Goal: Transaction & Acquisition: Obtain resource

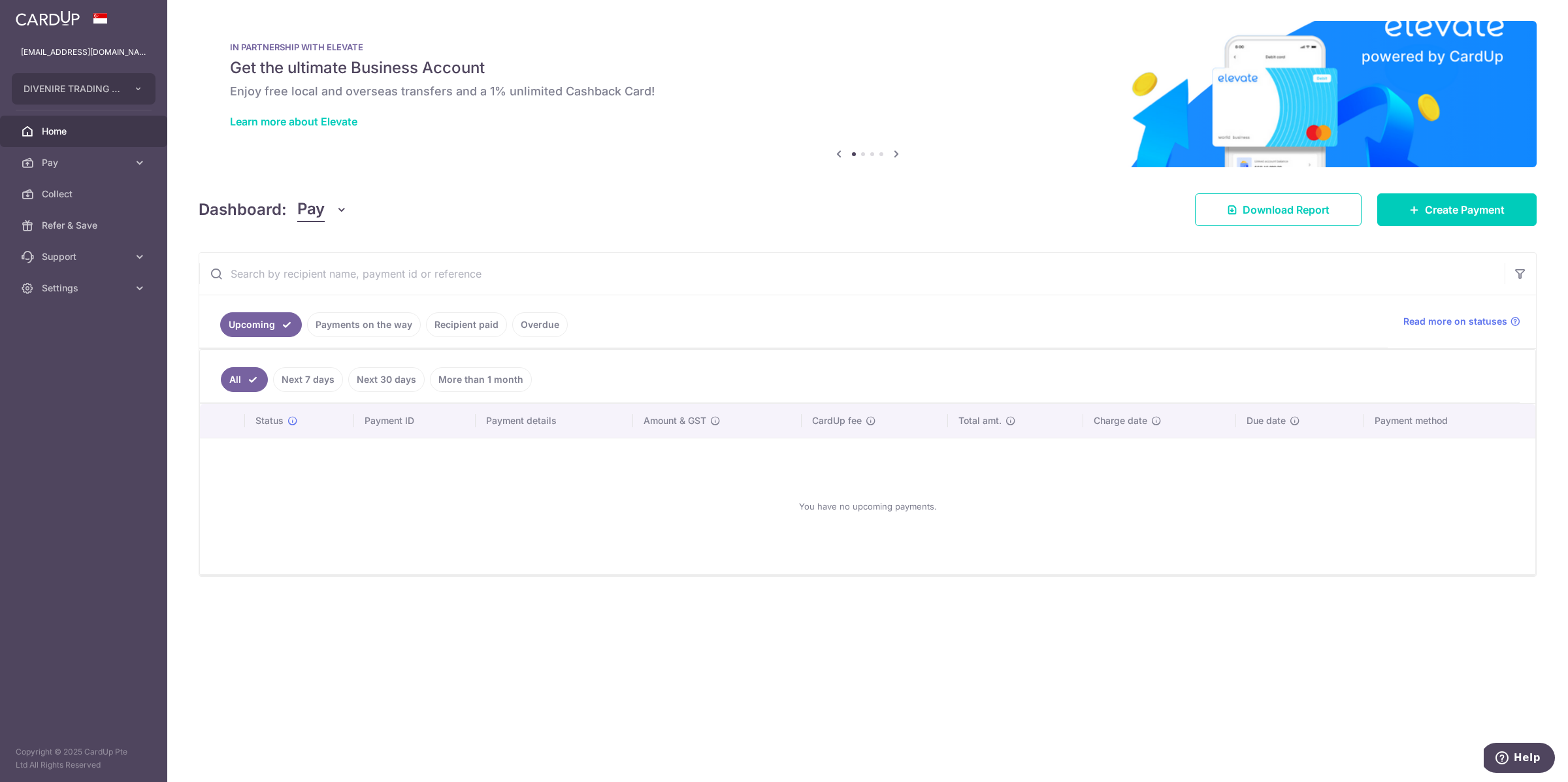
click at [458, 320] on link "Recipient paid" at bounding box center [467, 324] width 81 height 25
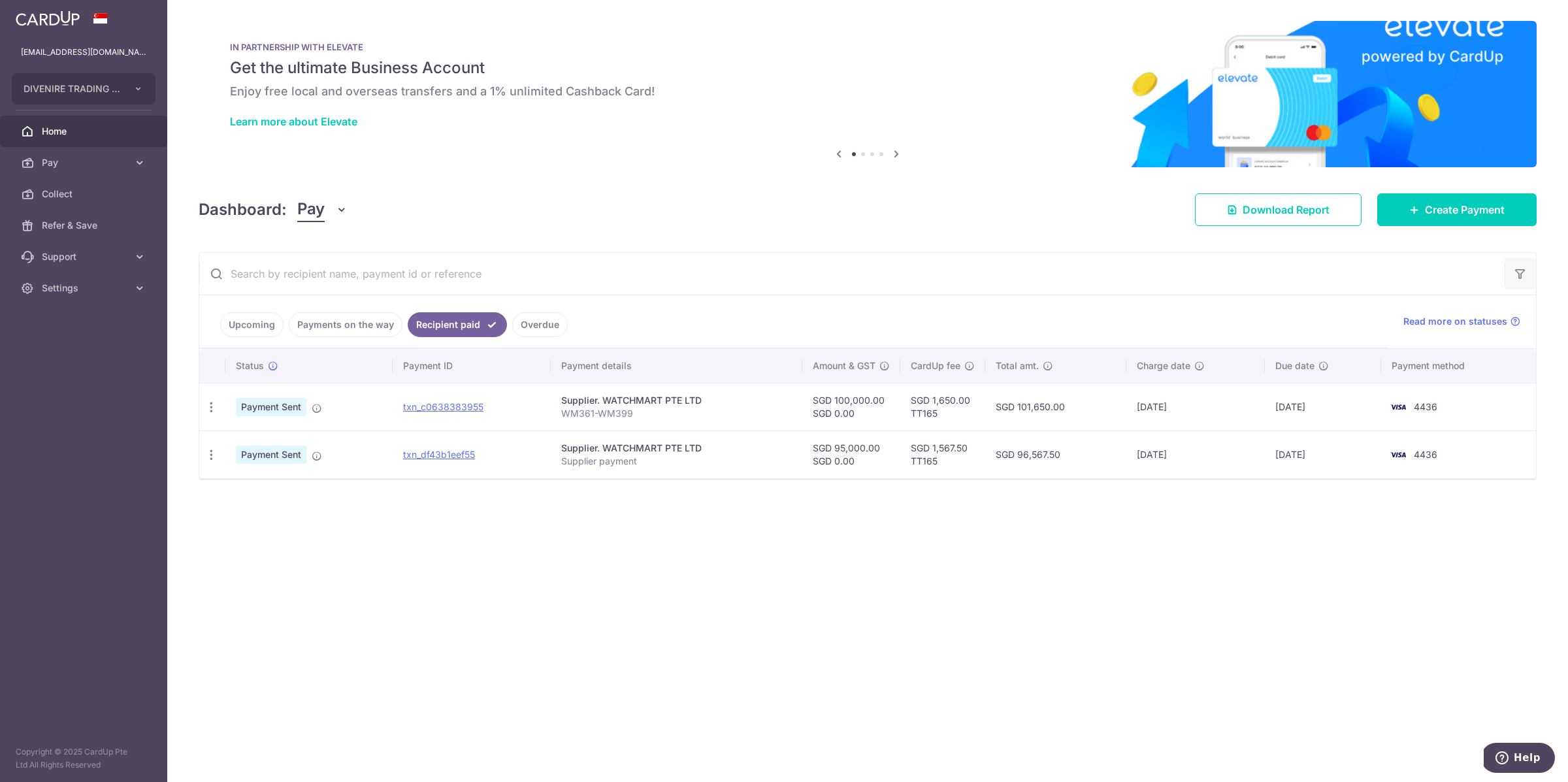
click at [1523, 277] on icon "button" at bounding box center [1521, 274] width 13 height 13
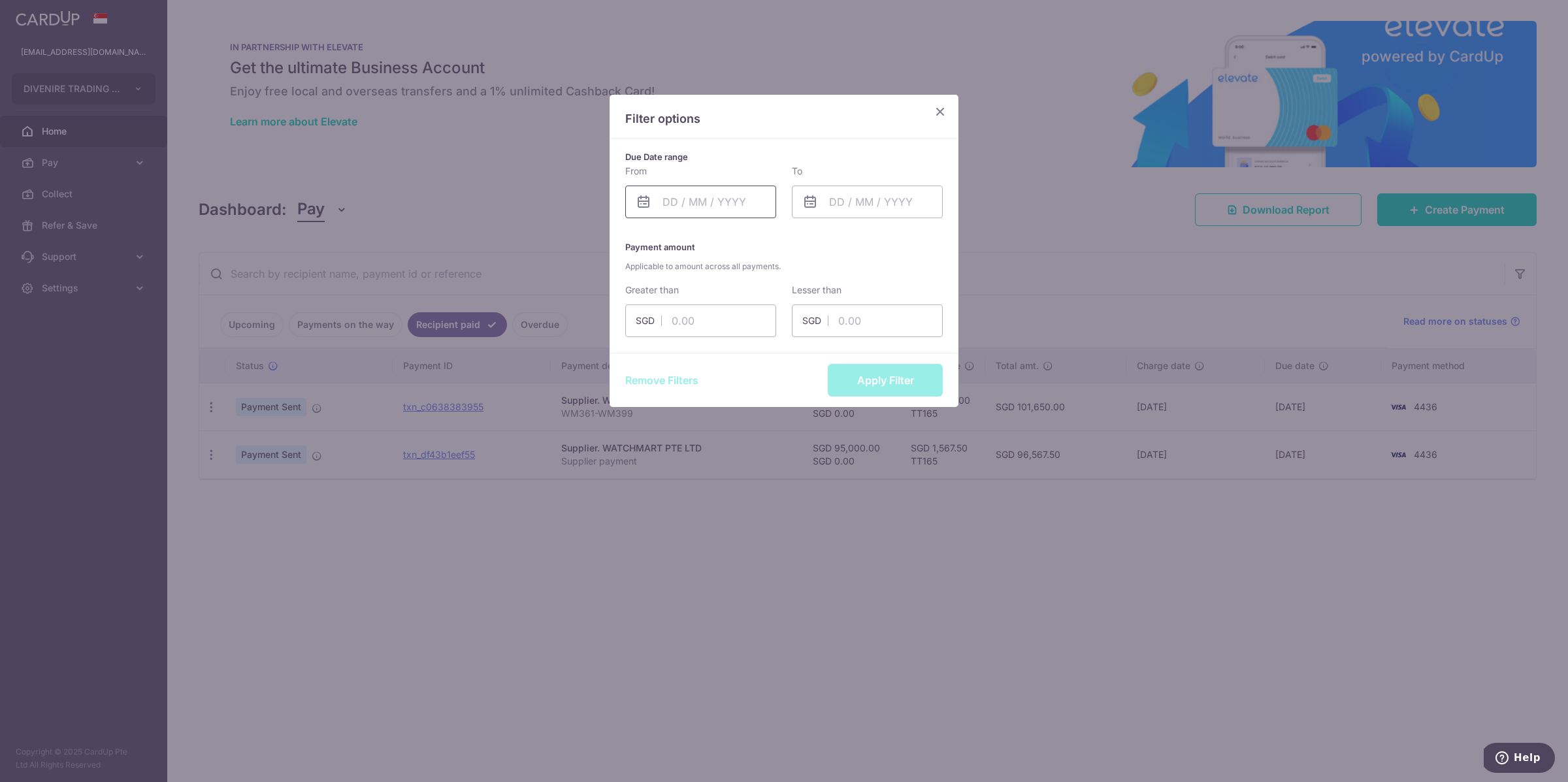
drag, startPoint x: 669, startPoint y: 206, endPoint x: 662, endPoint y: 211, distance: 8.6
click at [668, 206] on input "text" at bounding box center [701, 201] width 151 height 32
click at [651, 235] on link "Prev" at bounding box center [649, 237] width 16 height 16
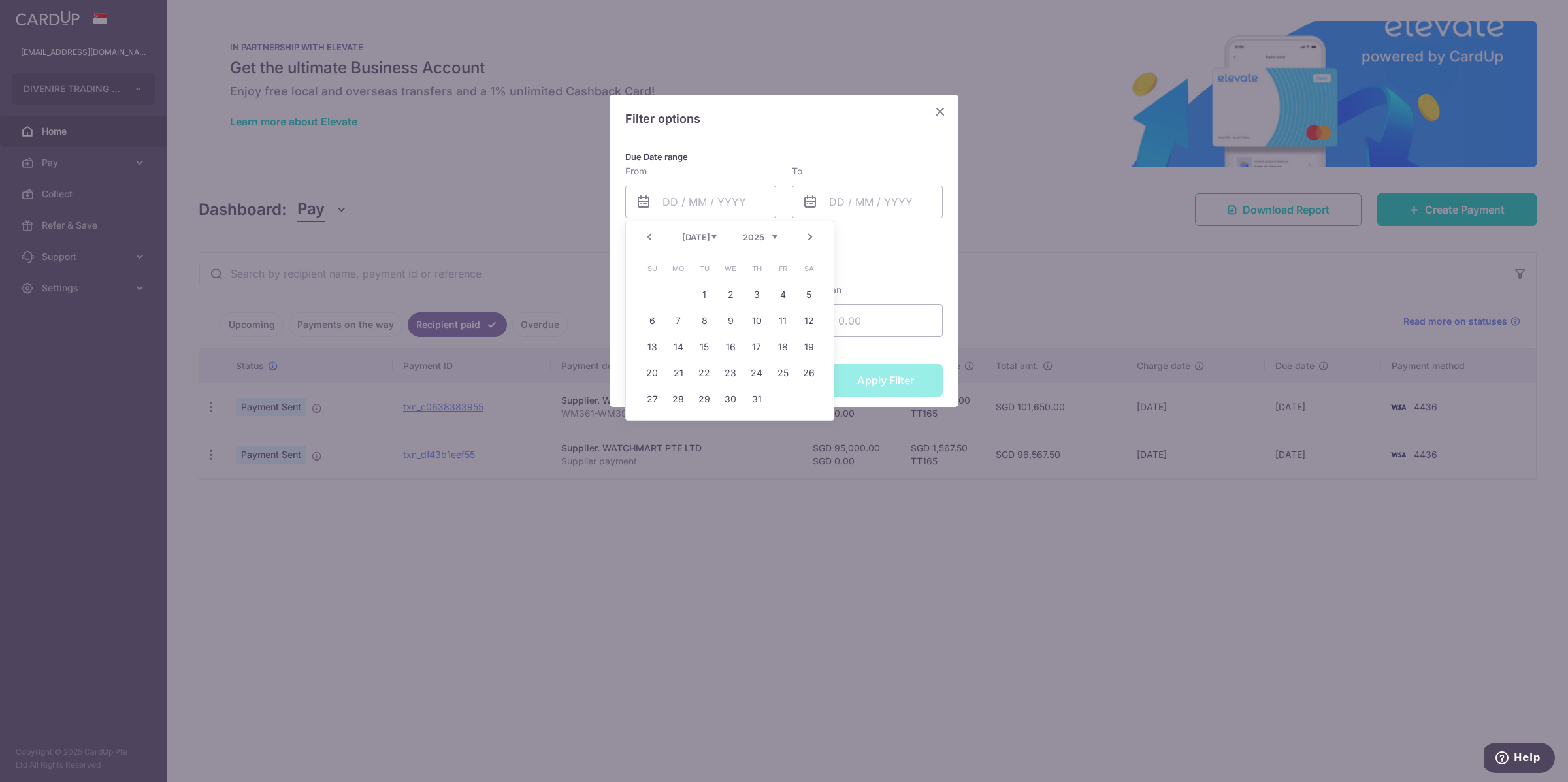
click at [716, 300] on td "1" at bounding box center [704, 295] width 26 height 26
type input "[DATE]"
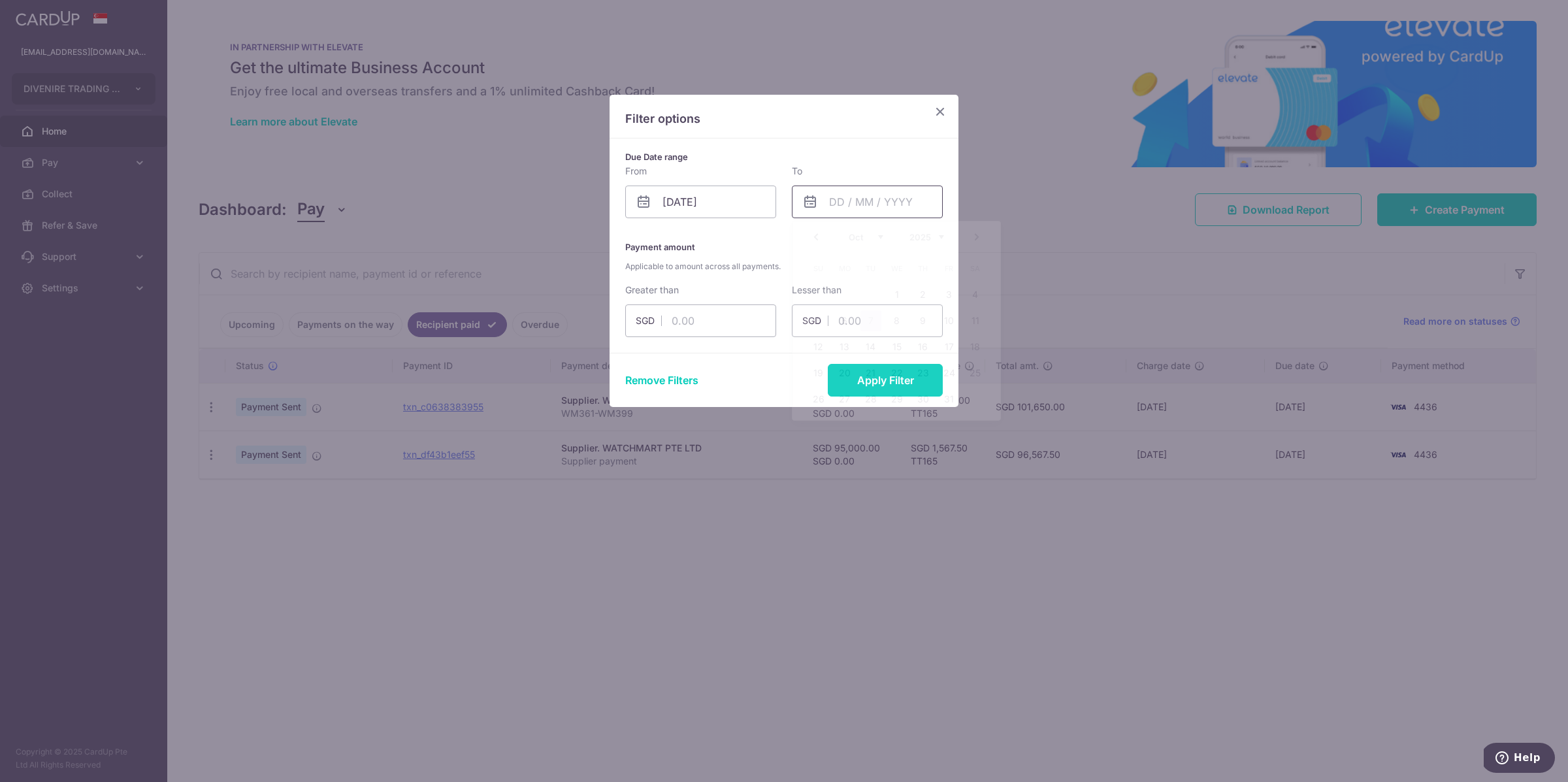
drag, startPoint x: 866, startPoint y: 197, endPoint x: 862, endPoint y: 207, distance: 10.8
click at [865, 198] on input "text" at bounding box center [867, 201] width 151 height 32
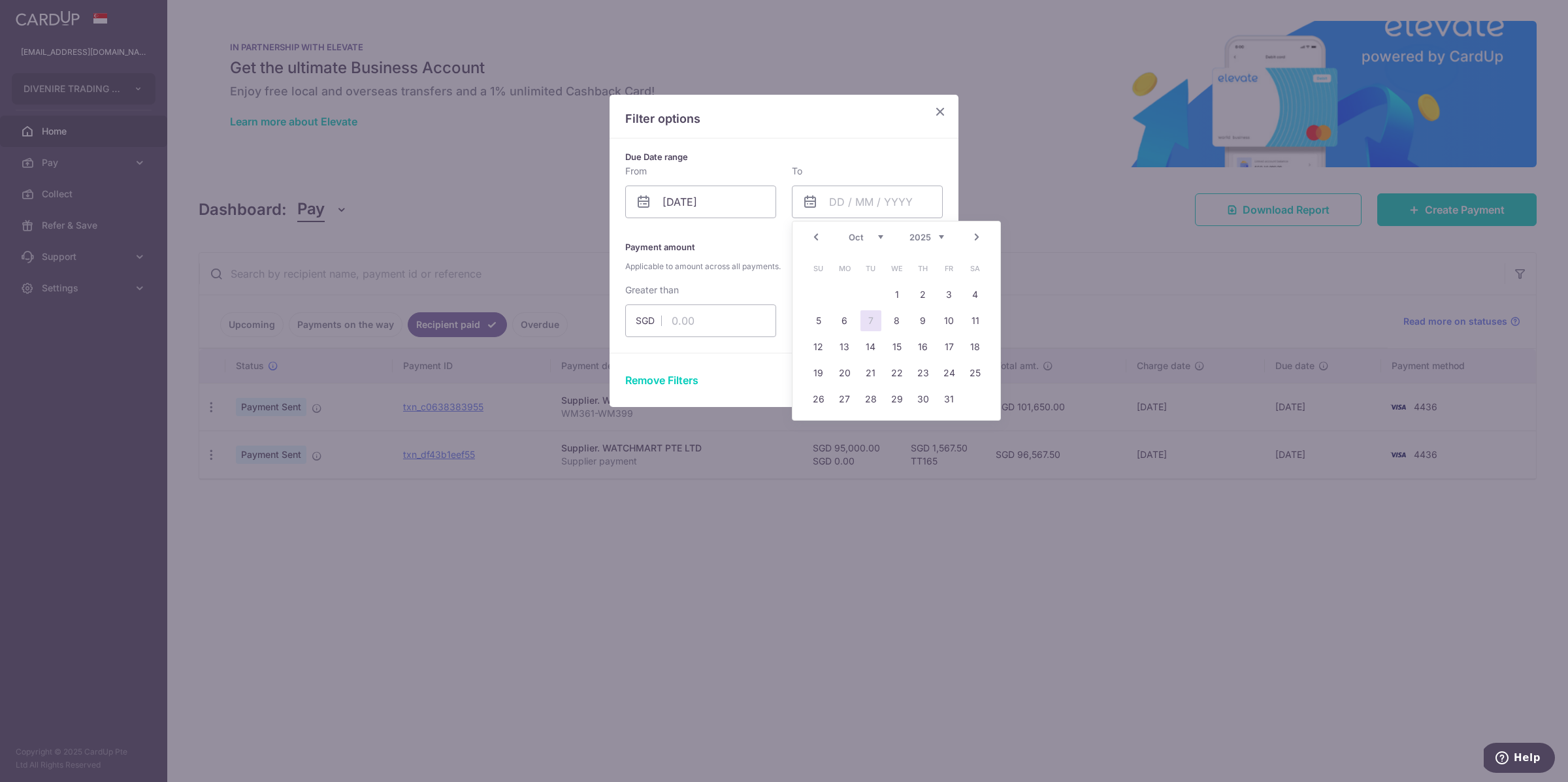
click at [819, 238] on link "Prev" at bounding box center [816, 237] width 16 height 16
click at [866, 401] on link "30" at bounding box center [870, 399] width 21 height 21
type input "[DATE]"
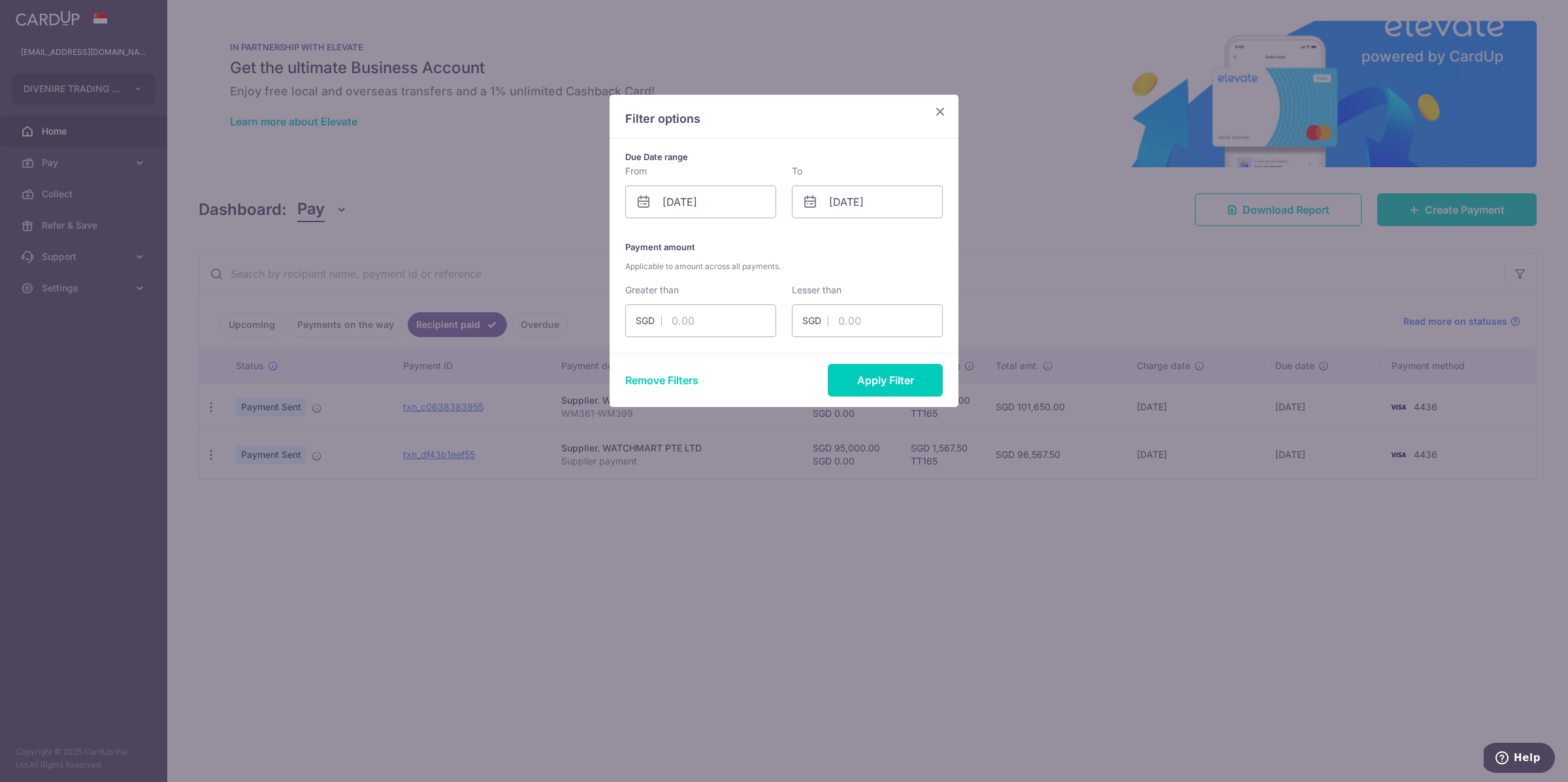
drag, startPoint x: 983, startPoint y: 586, endPoint x: 1033, endPoint y: 554, distance: 59.4
click at [983, 586] on div "Filter options Due Date range From [DATE] Please select valid date To [DATE] Pl…" at bounding box center [784, 391] width 1568 height 782
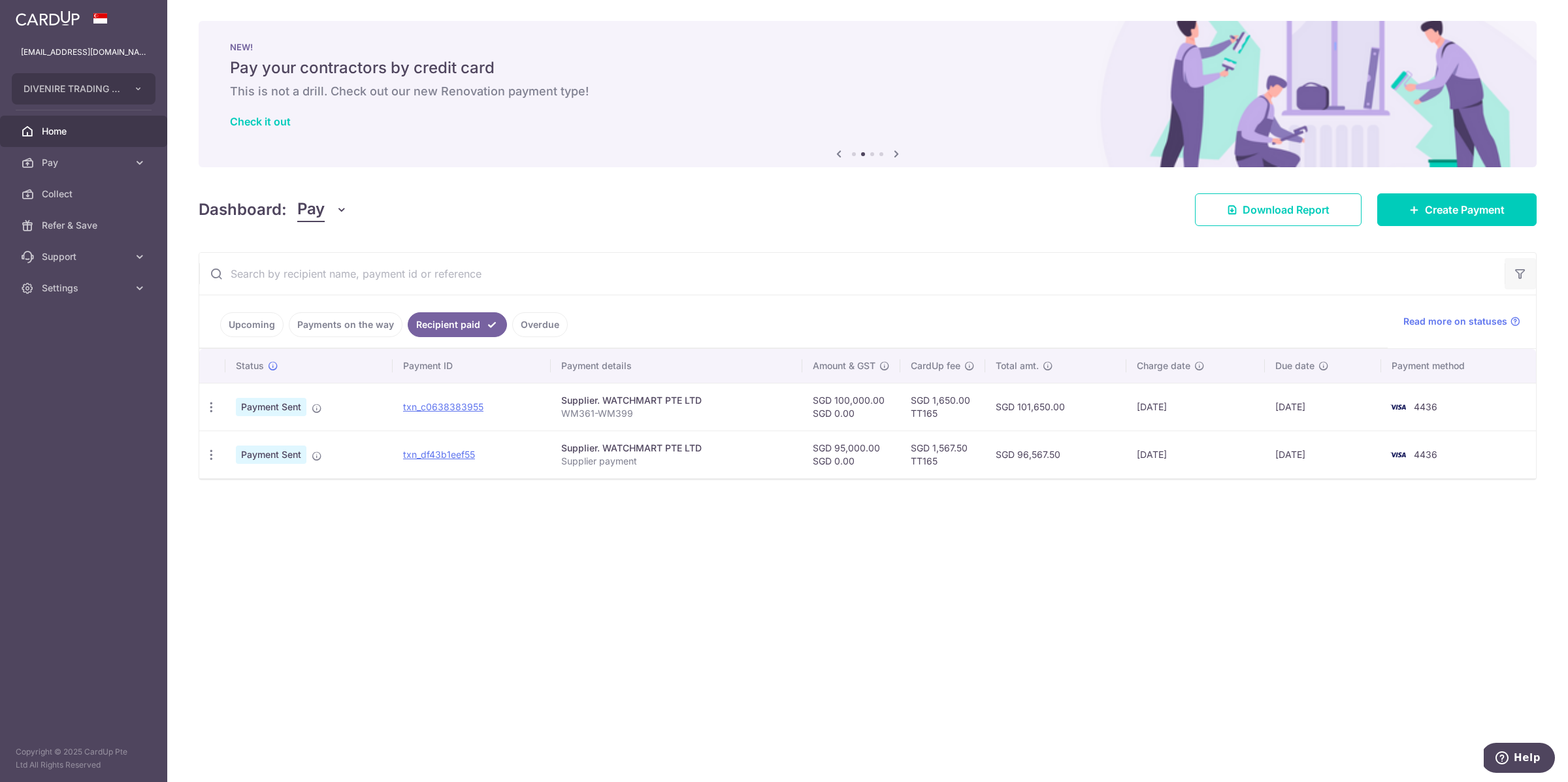
click at [1530, 281] on button "button" at bounding box center [1521, 274] width 31 height 31
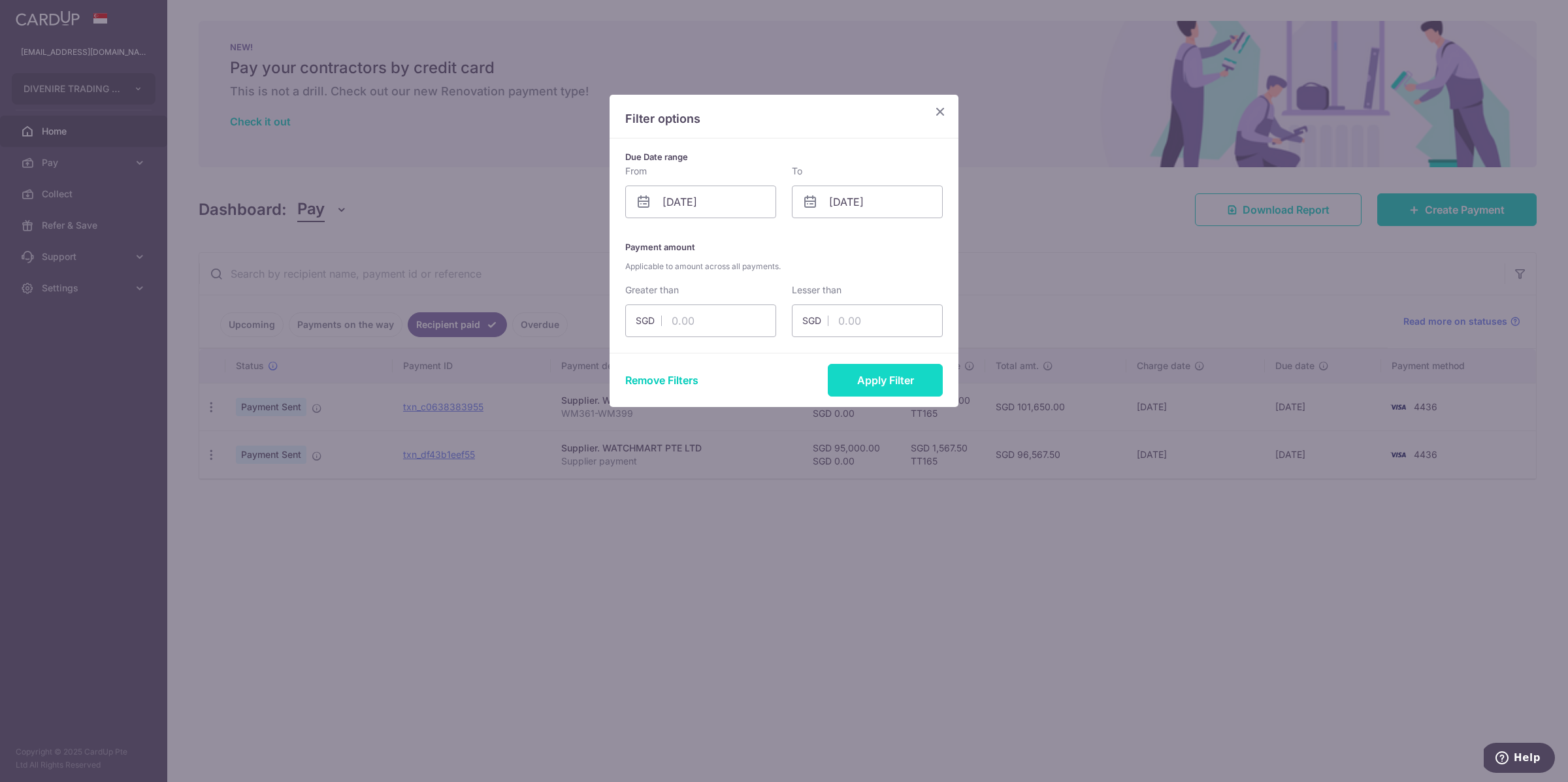
click at [877, 384] on button "Apply Filter" at bounding box center [885, 380] width 115 height 32
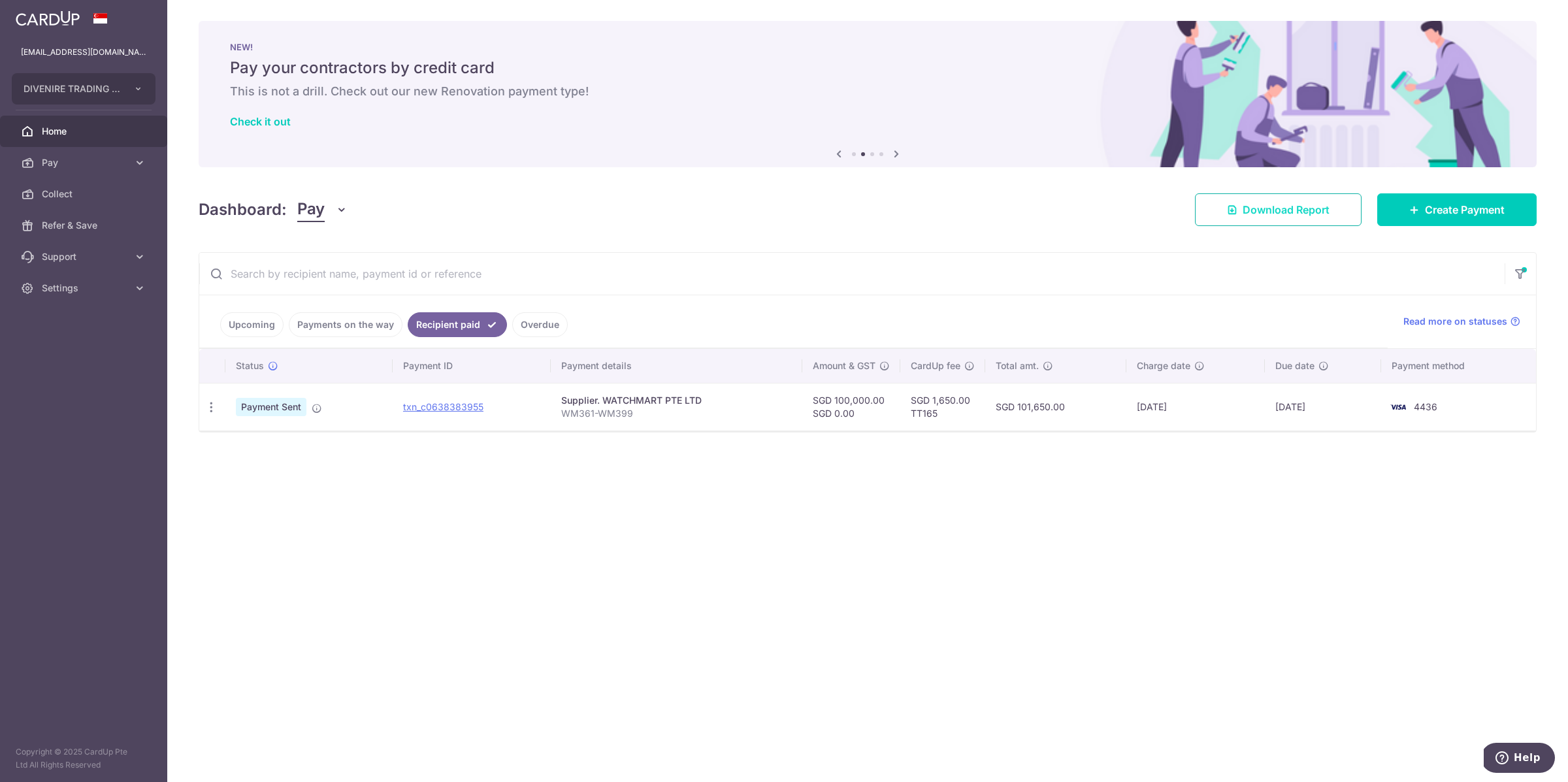
click at [1263, 218] on link "Download Report" at bounding box center [1278, 209] width 166 height 32
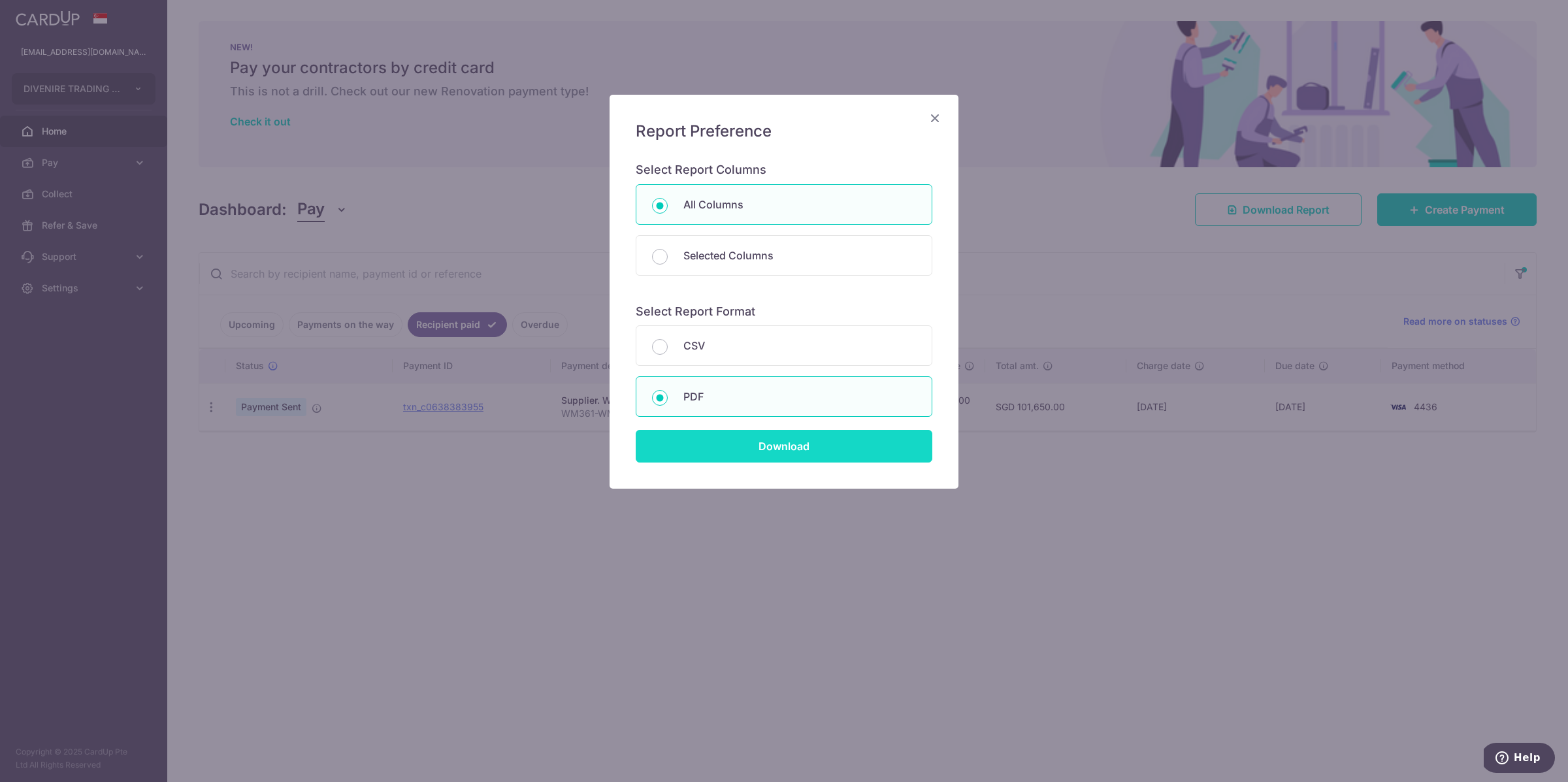
click at [843, 439] on input "Download" at bounding box center [784, 446] width 297 height 32
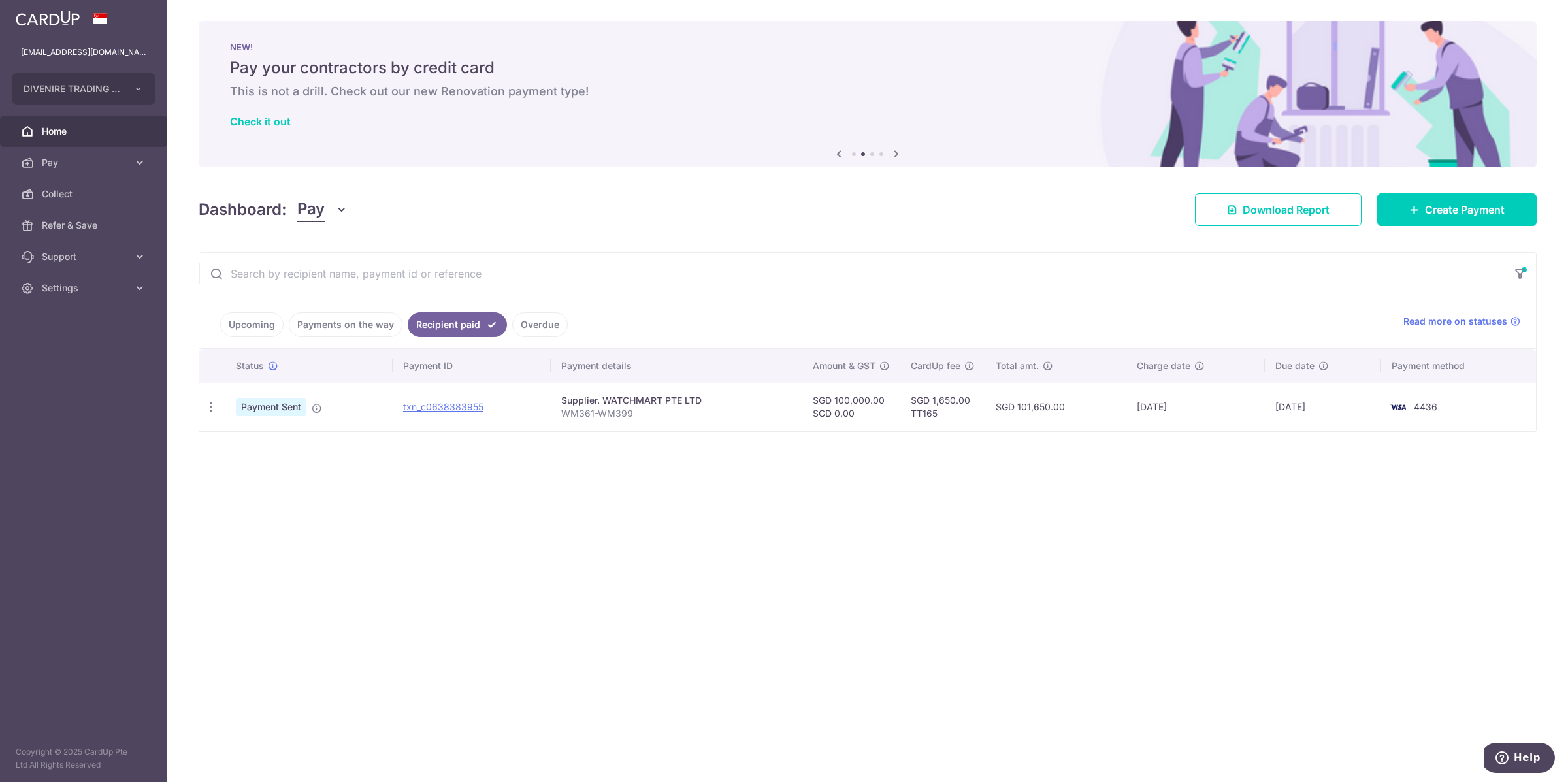
click at [923, 253] on input "text" at bounding box center [852, 274] width 1306 height 42
drag, startPoint x: 1163, startPoint y: 550, endPoint x: 1537, endPoint y: 299, distance: 450.4
click at [1173, 542] on div "× Pause Schedule Pause all future payments in this series Pause just this one p…" at bounding box center [867, 391] width 1401 height 782
drag, startPoint x: 1469, startPoint y: 154, endPoint x: 1459, endPoint y: 131, distance: 25.1
click at [1469, 154] on img at bounding box center [867, 94] width 1338 height 146
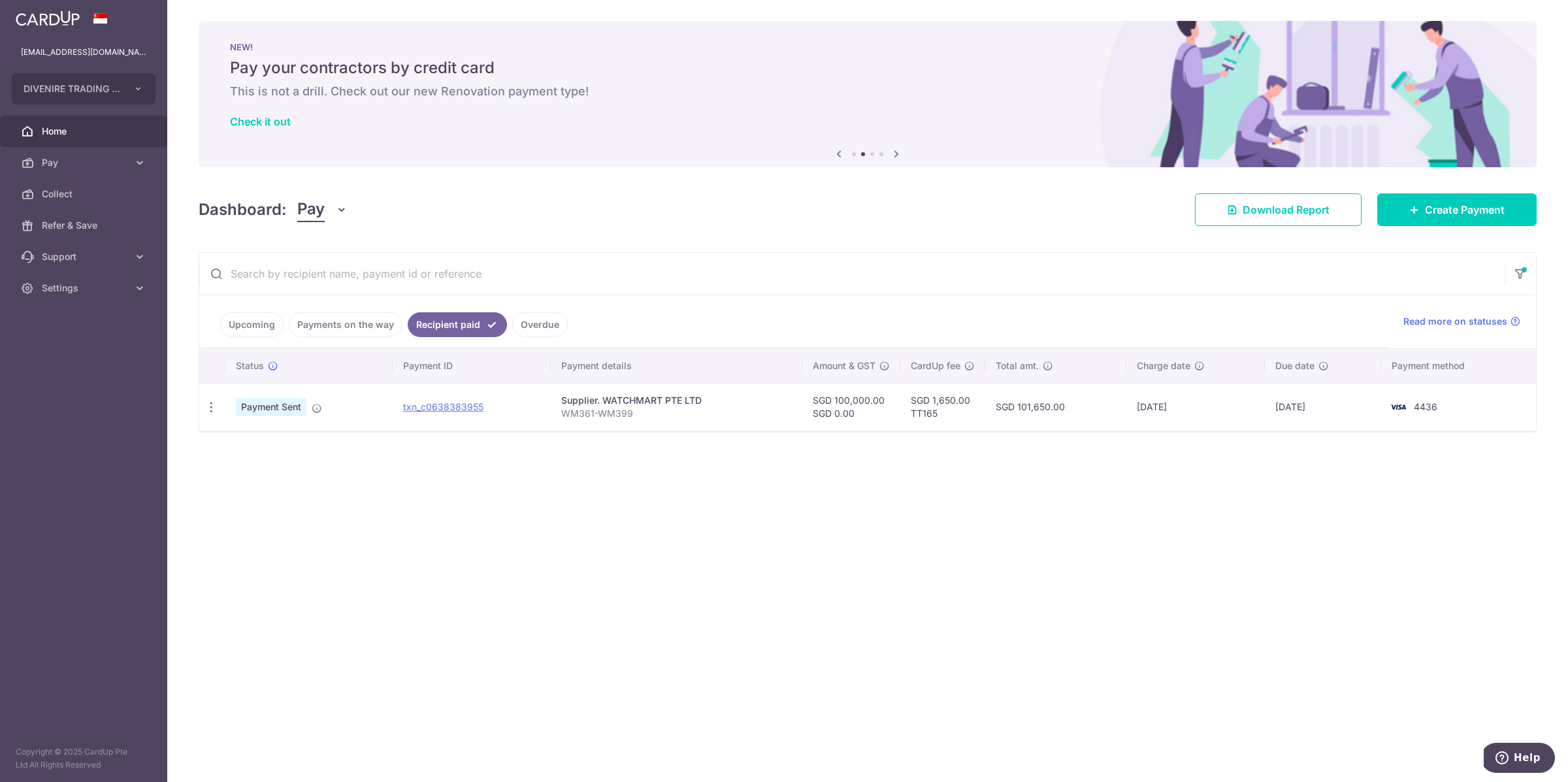
click at [856, 200] on div "Dashboard: Pay Pay Collect Download Report Create Payment" at bounding box center [867, 207] width 1338 height 38
click at [1273, 209] on span "Download Report" at bounding box center [1286, 209] width 87 height 16
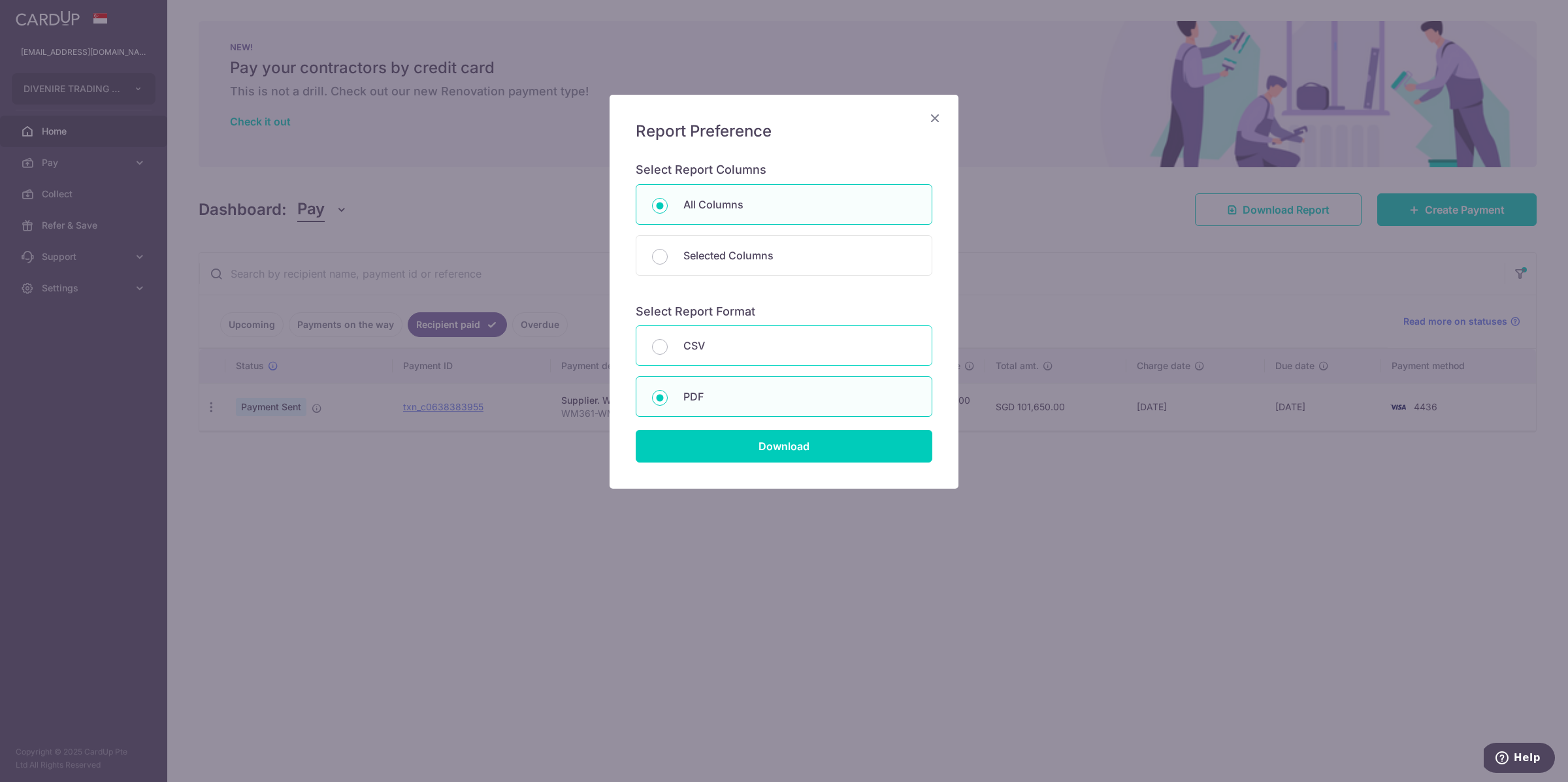
click at [763, 351] on p "CSV" at bounding box center [799, 345] width 233 height 16
click at [668, 351] on input "CSV" at bounding box center [659, 347] width 16 height 16
radio input "true"
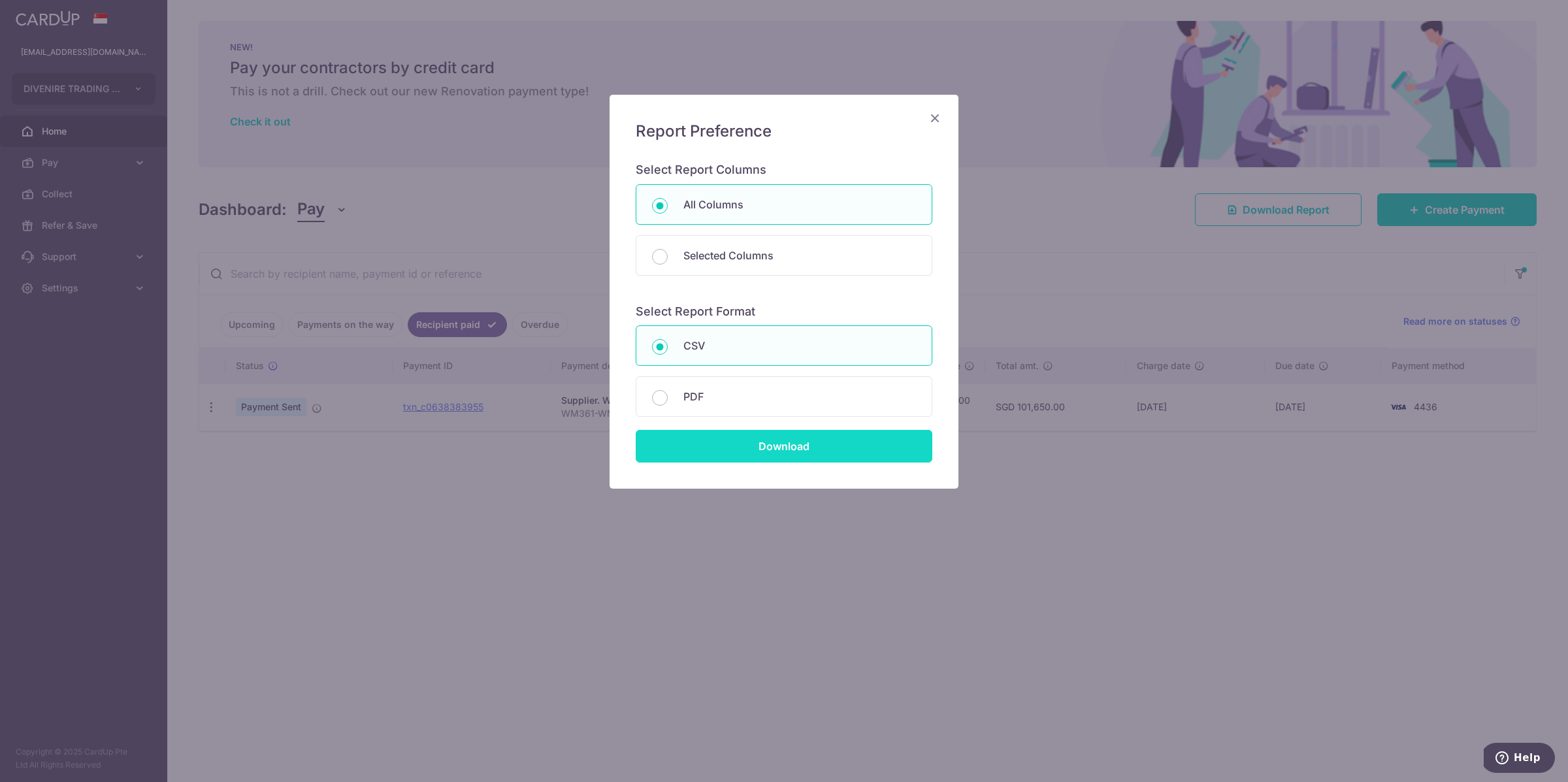
click at [795, 442] on input "Download" at bounding box center [784, 446] width 297 height 32
